Goal: Task Accomplishment & Management: Use online tool/utility

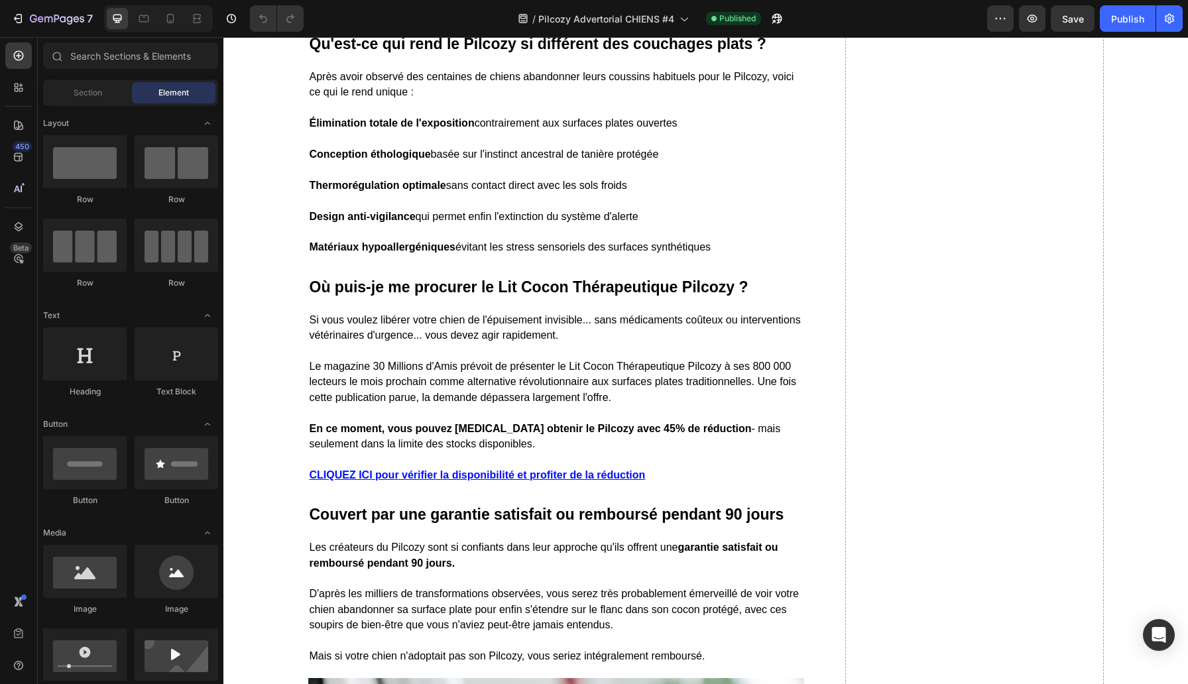
scroll to position [7074, 0]
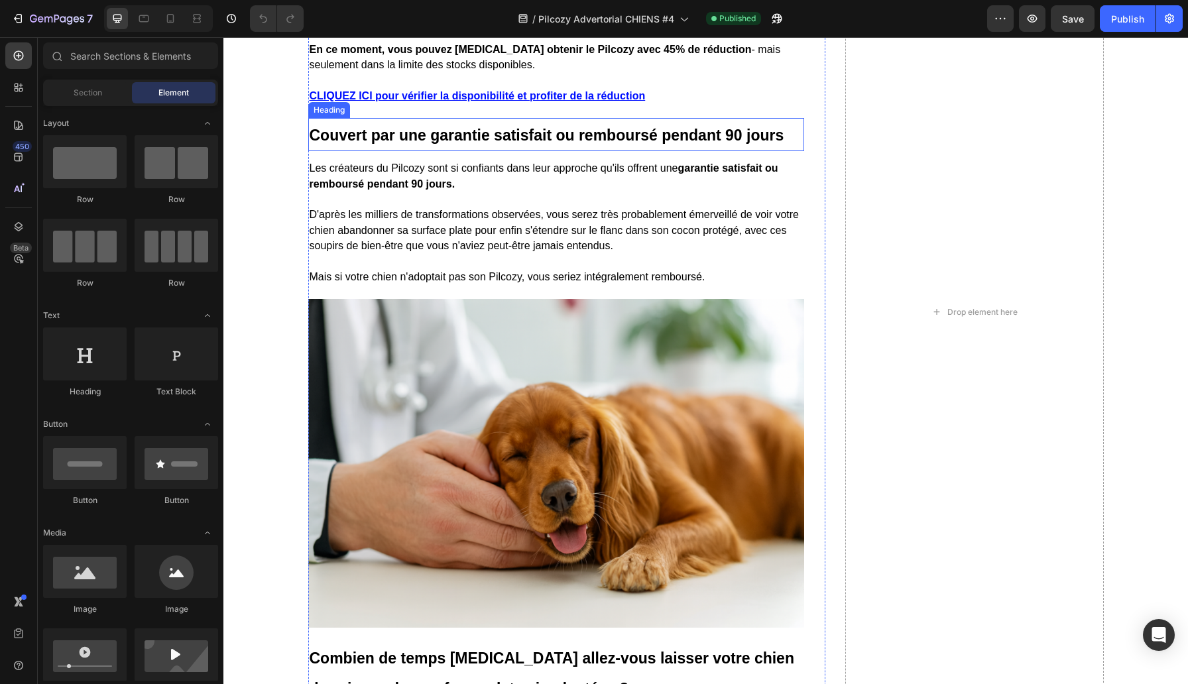
click at [729, 144] on strong "Couvert par une garantie satisfait ou remboursé pendant 90 jours" at bounding box center [547, 135] width 475 height 17
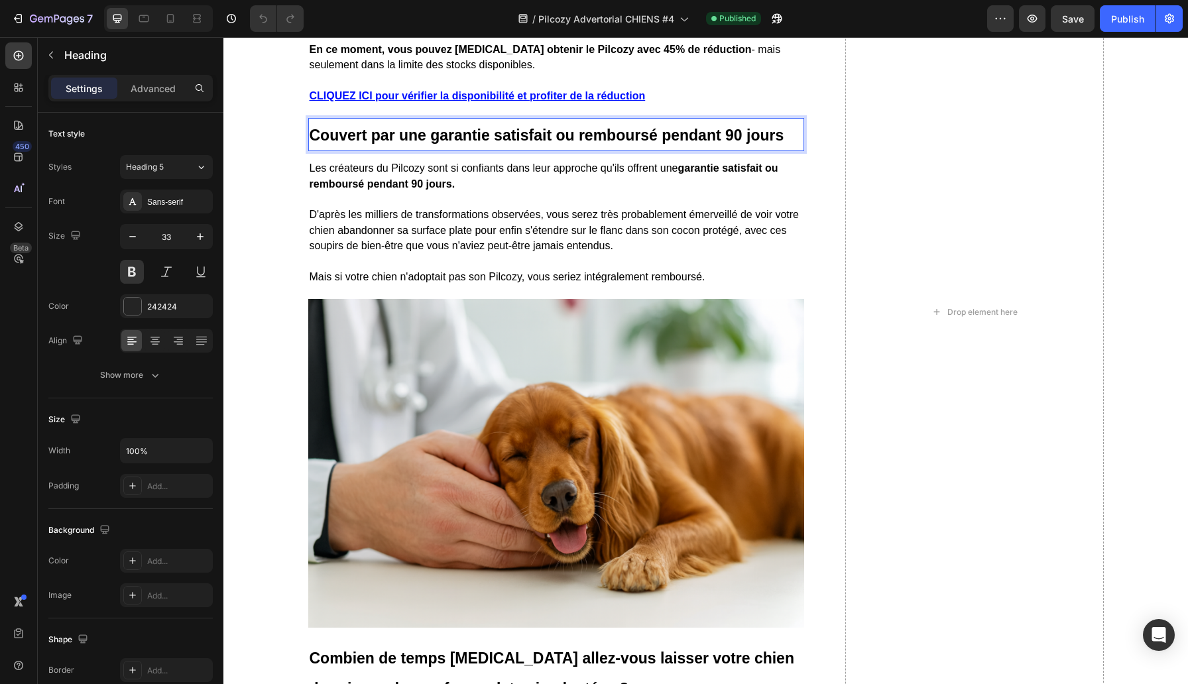
click at [732, 144] on strong "Couvert par une garantie satisfait ou remboursé pendant 90 jours" at bounding box center [547, 135] width 475 height 17
click at [430, 189] on strong "garantie satisfait ou remboursé pendant 90 jours." at bounding box center [544, 175] width 469 height 27
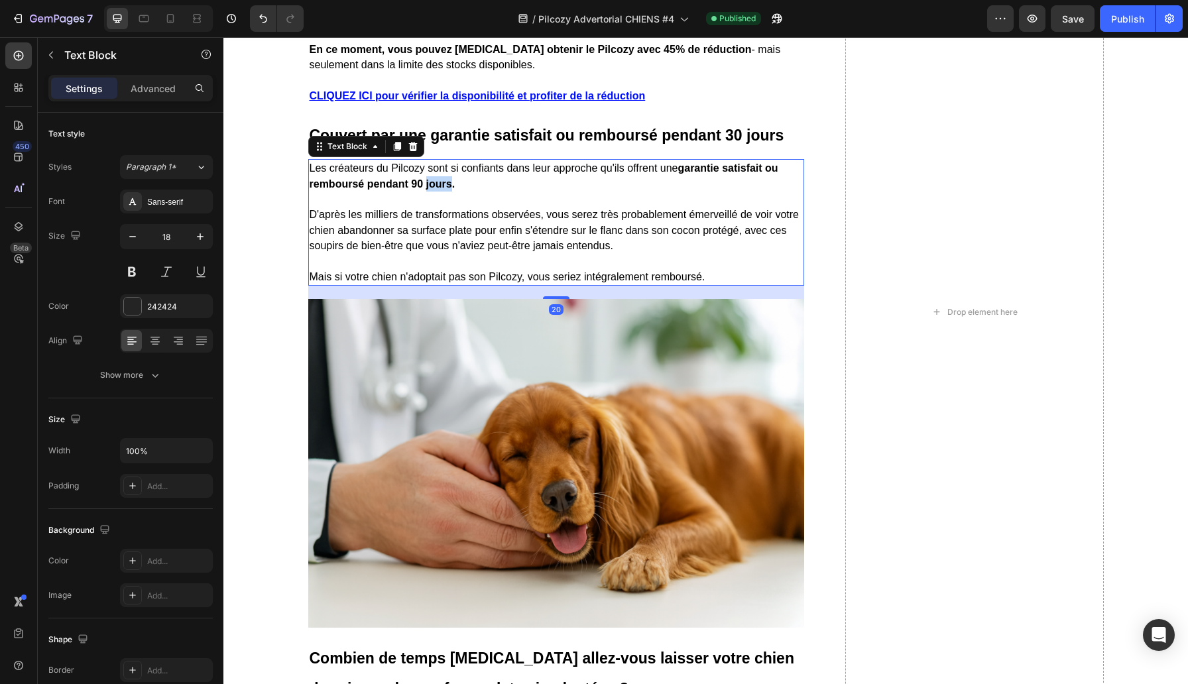
click at [430, 189] on strong "garantie satisfait ou remboursé pendant 90 jours." at bounding box center [544, 175] width 469 height 27
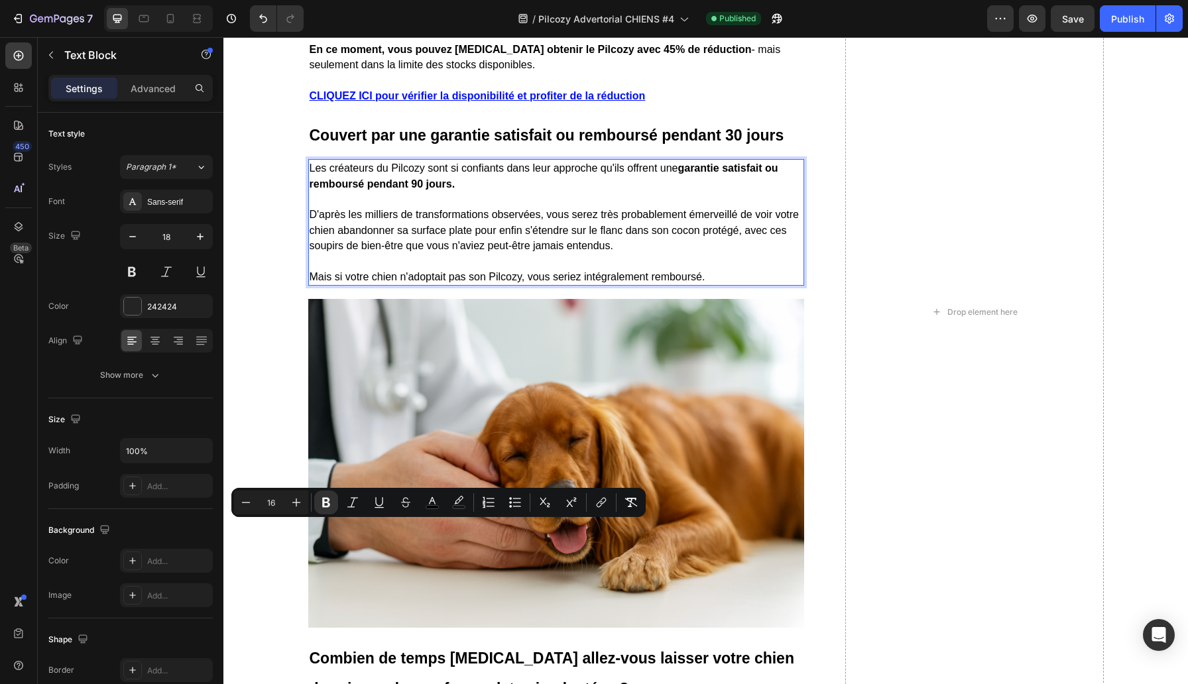
click at [417, 189] on strong "garantie satisfait ou remboursé pendant 90 jours." at bounding box center [544, 175] width 469 height 27
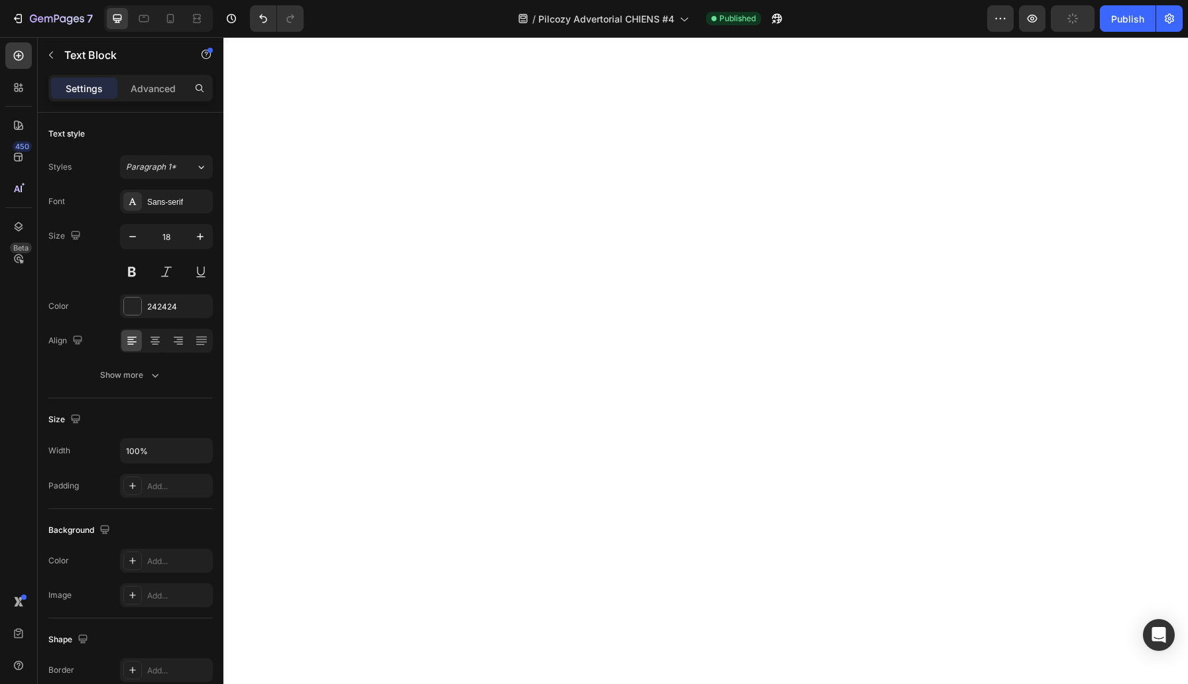
scroll to position [5191, 0]
click at [1115, 15] on div "Publish" at bounding box center [1127, 19] width 33 height 14
click at [24, 25] on icon "button" at bounding box center [17, 18] width 13 height 13
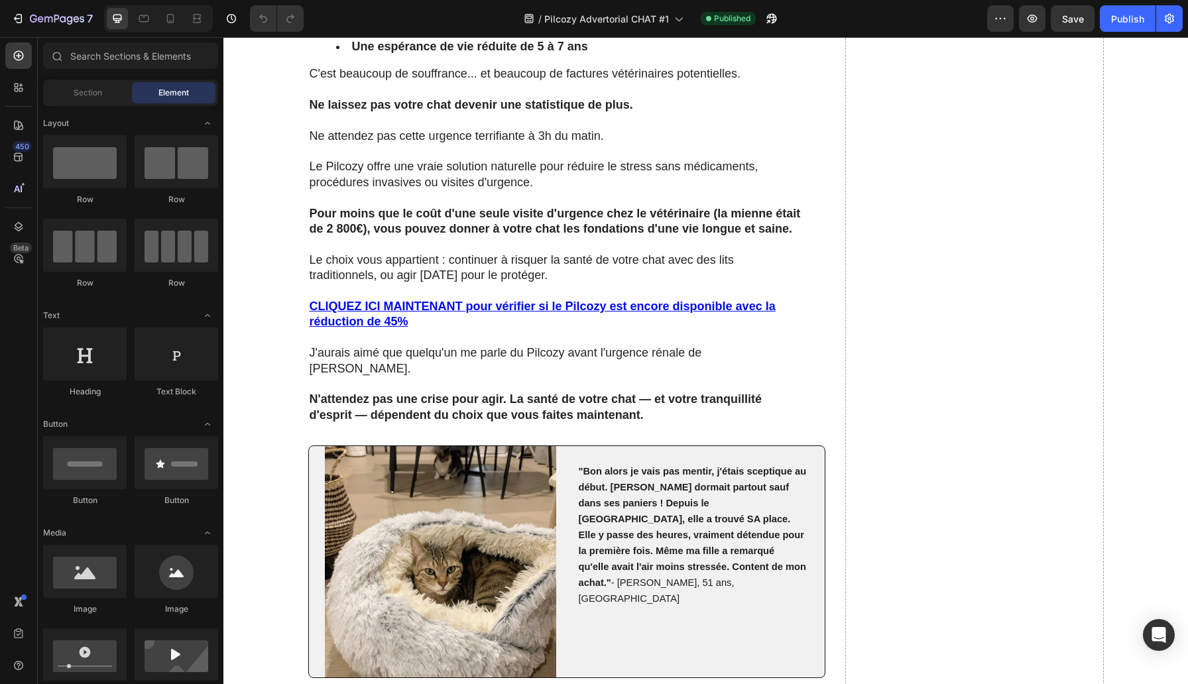
scroll to position [7404, 0]
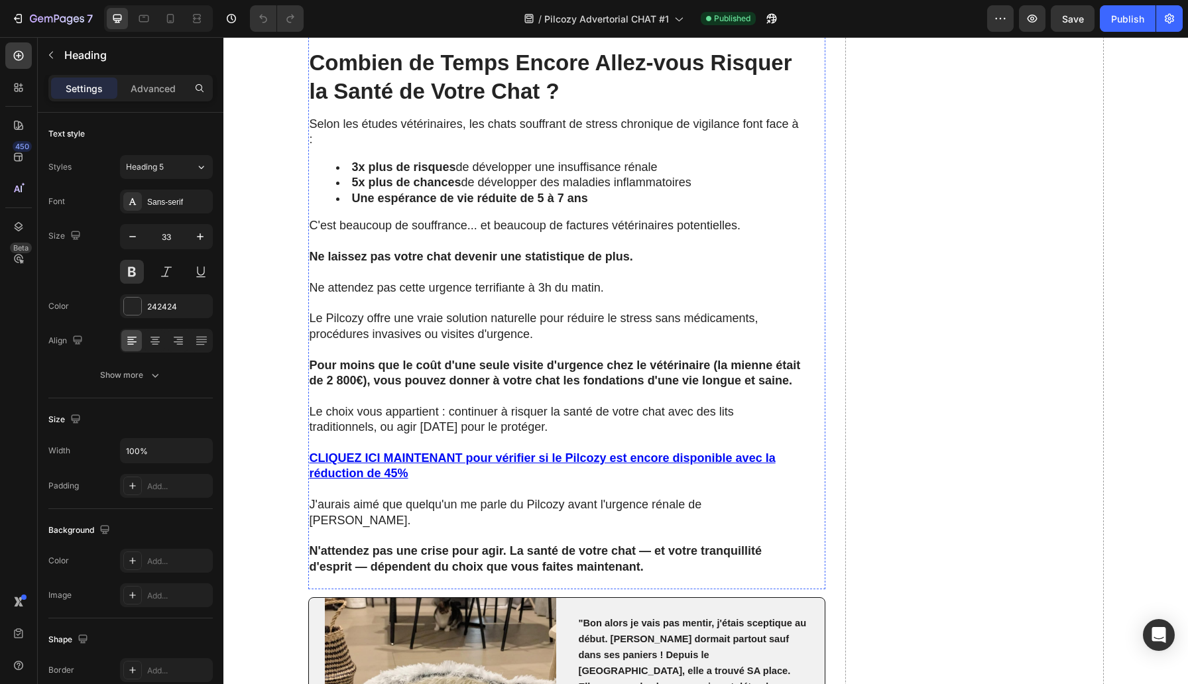
click at [1132, 15] on div "Publish" at bounding box center [1127, 19] width 33 height 14
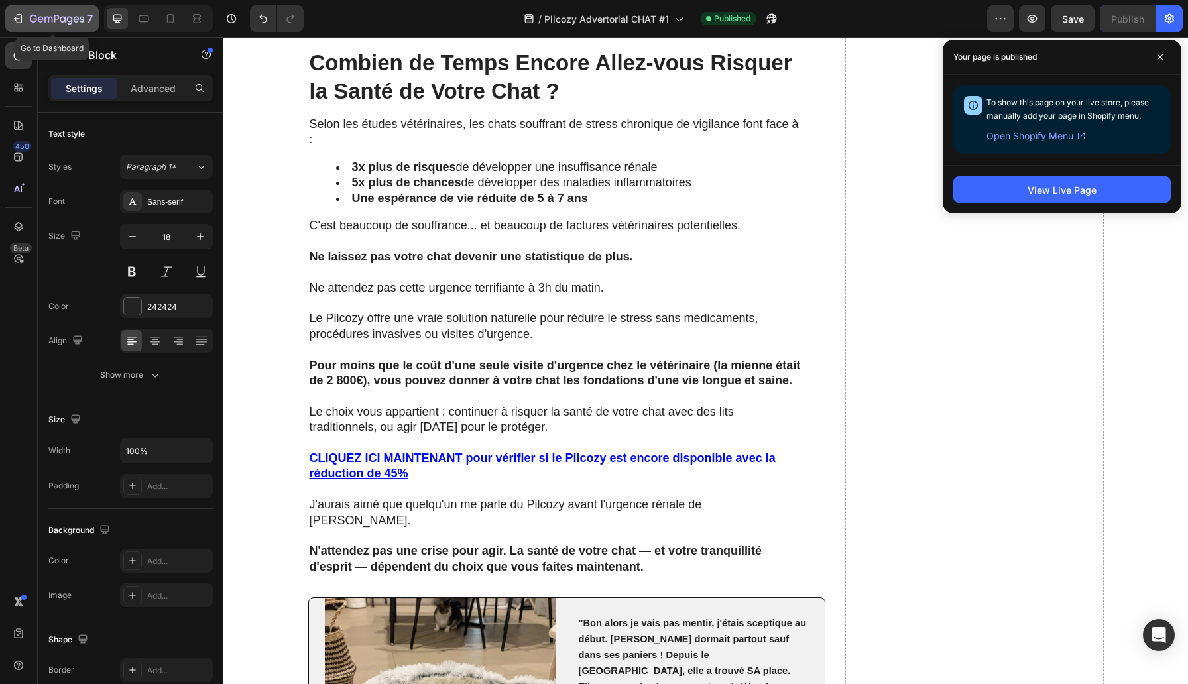
click at [32, 5] on button "7" at bounding box center [51, 18] width 93 height 27
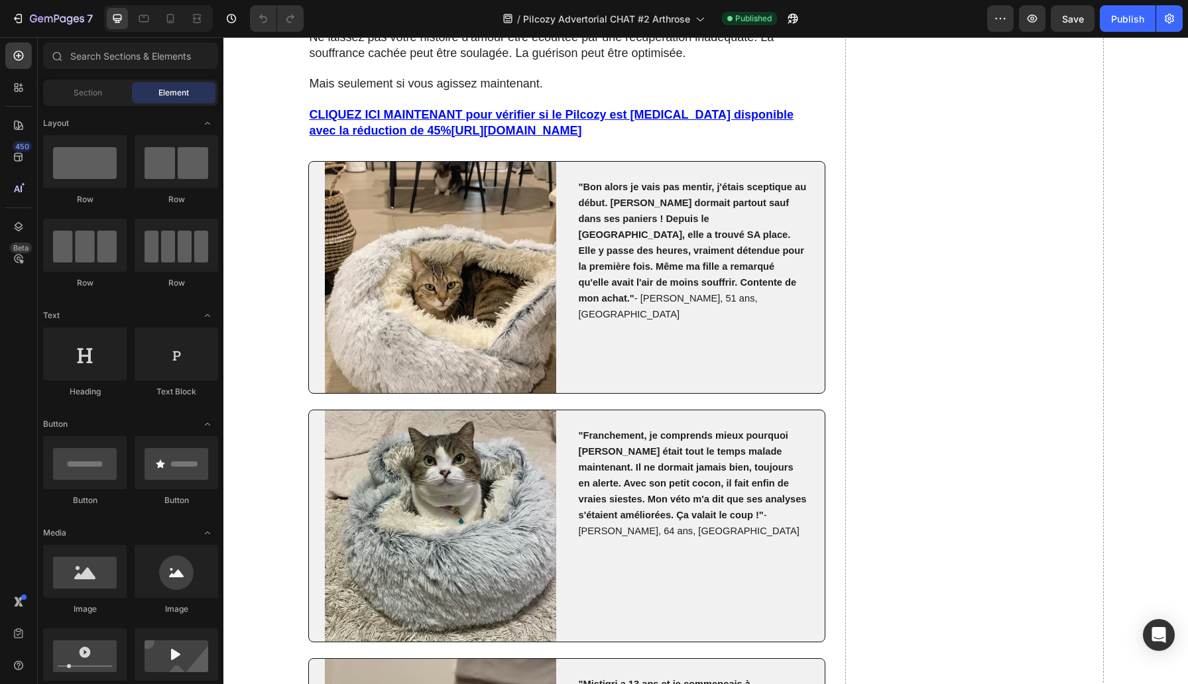
scroll to position [6526, 0]
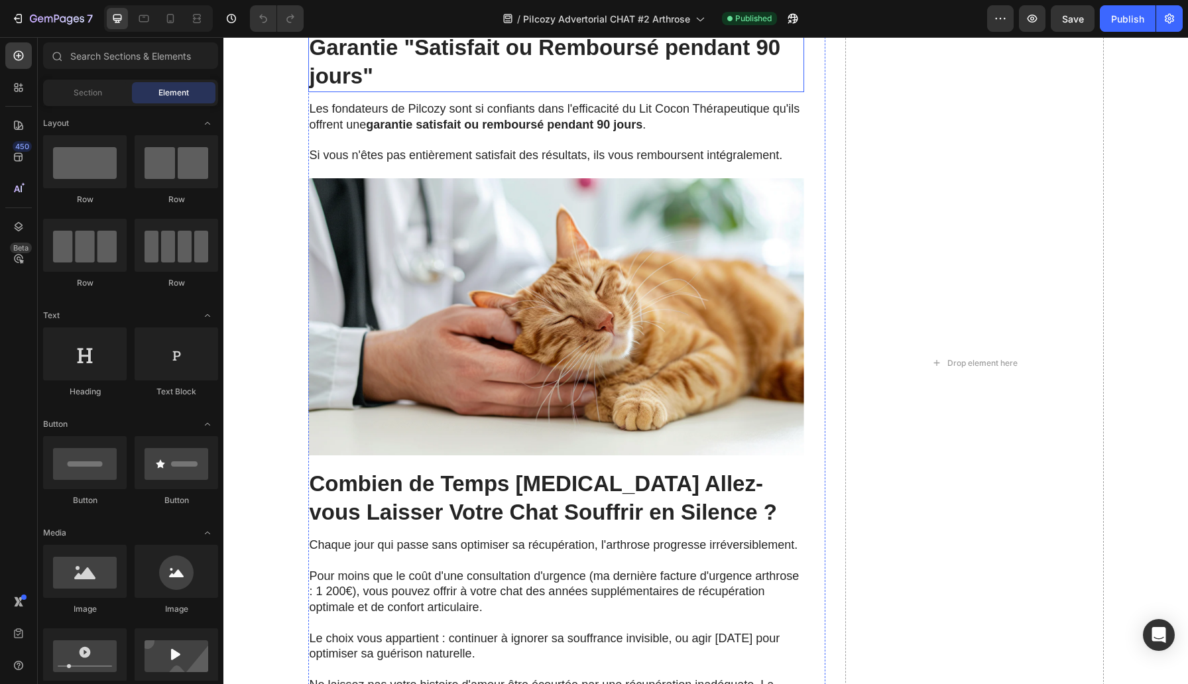
click at [766, 92] on h2 "Garantie "Satisfait ou Remboursé pendant 90 jours"" at bounding box center [556, 62] width 496 height 60
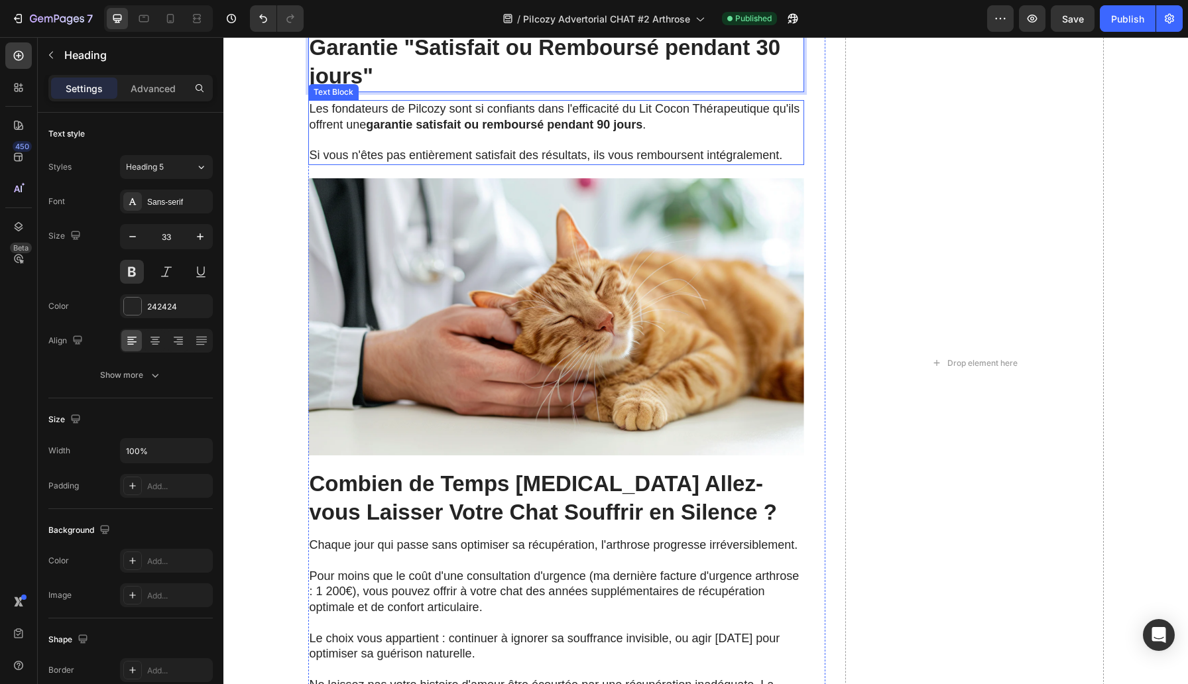
click at [596, 131] on strong "garantie satisfait ou remboursé pendant 90 jours" at bounding box center [504, 124] width 276 height 13
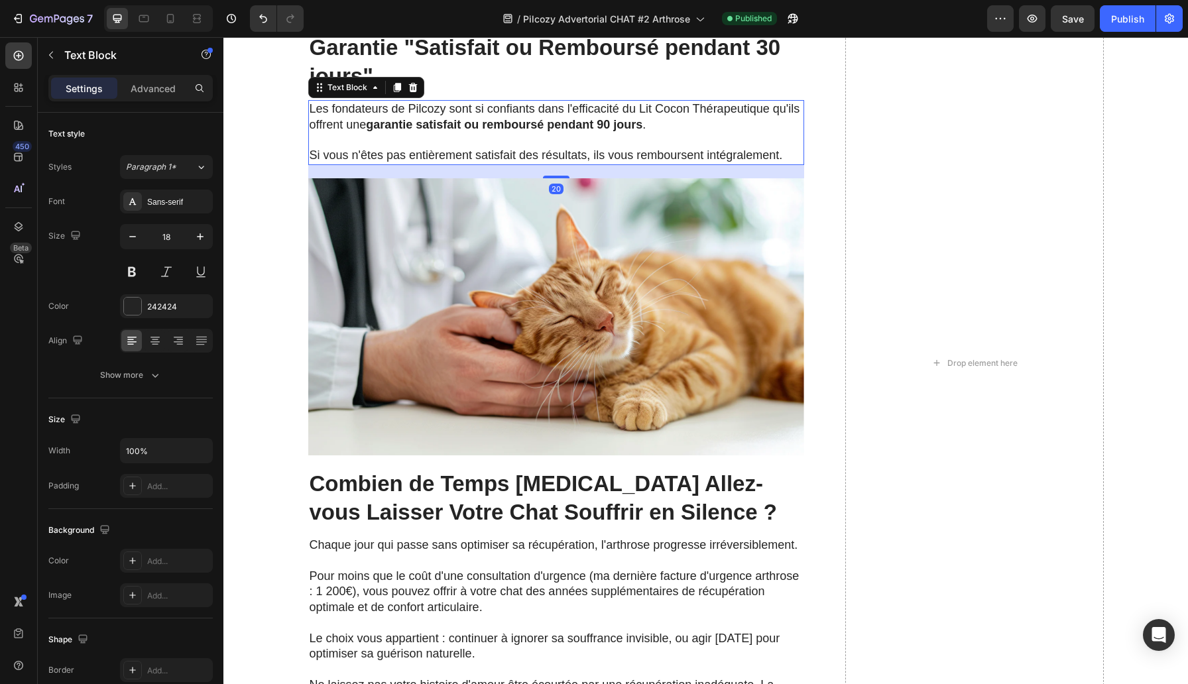
click at [605, 131] on strong "garantie satisfait ou remboursé pendant 90 jours" at bounding box center [504, 124] width 276 height 13
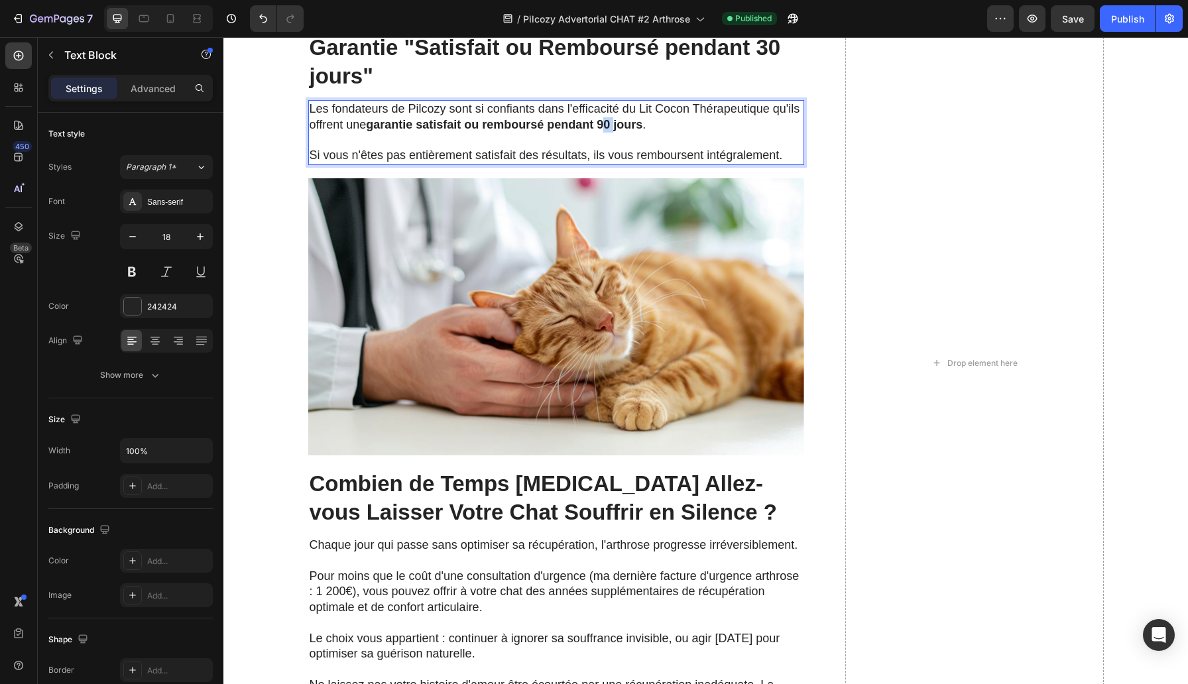
click at [605, 131] on strong "garantie satisfait ou remboursé pendant 90 jours" at bounding box center [504, 124] width 276 height 13
click at [1125, 12] on div "Publish" at bounding box center [1127, 19] width 33 height 14
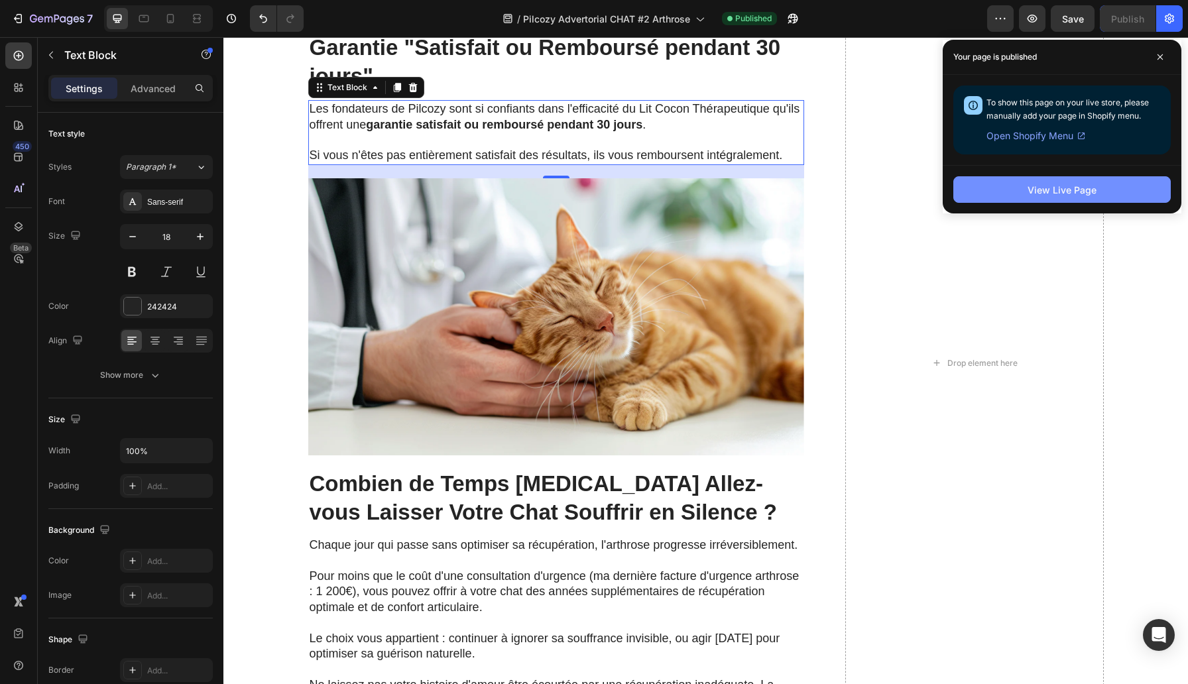
click at [1071, 184] on div "View Live Page" at bounding box center [1062, 190] width 69 height 14
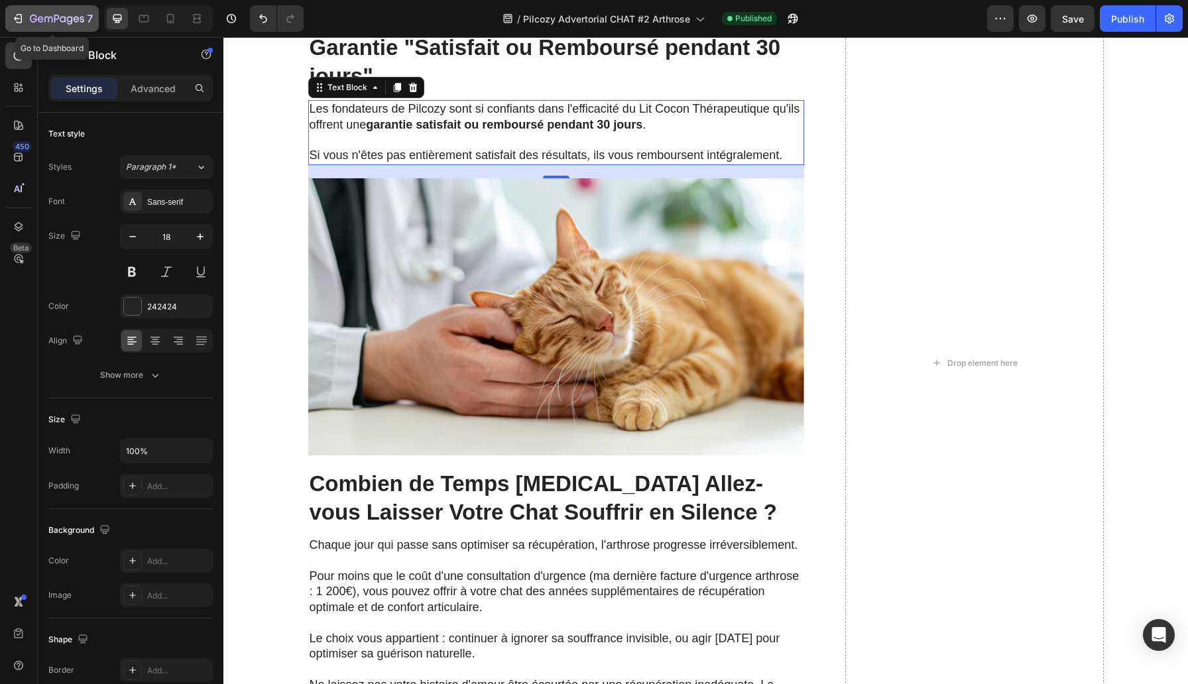
click at [27, 19] on div "7" at bounding box center [52, 19] width 82 height 16
